Goal: Go to known website: Access a specific website the user already knows

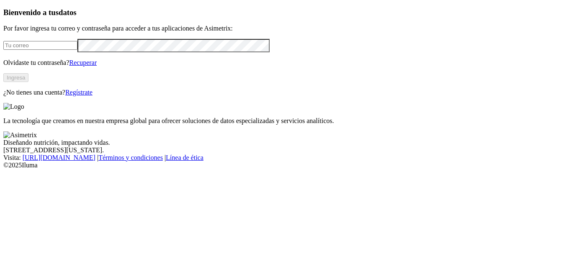
click at [77, 50] on input "email" at bounding box center [40, 45] width 74 height 9
type input "[PERSON_NAME][EMAIL_ADDRESS][PERSON_NAME][DOMAIN_NAME]"
click at [28, 82] on button "Ingresa" at bounding box center [15, 77] width 25 height 9
